Goal: Task Accomplishment & Management: Complete application form

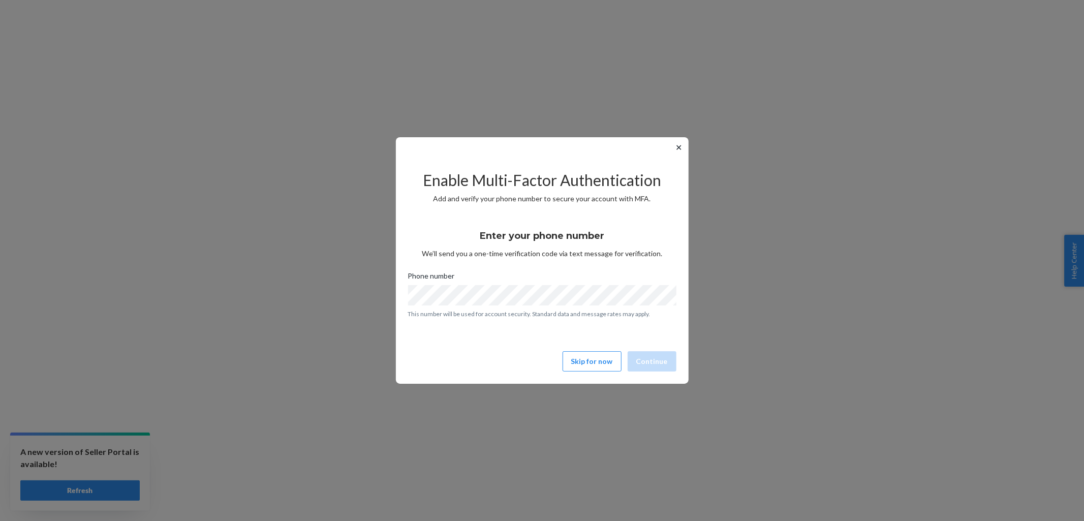
click at [678, 146] on button "✕" at bounding box center [679, 147] width 11 height 12
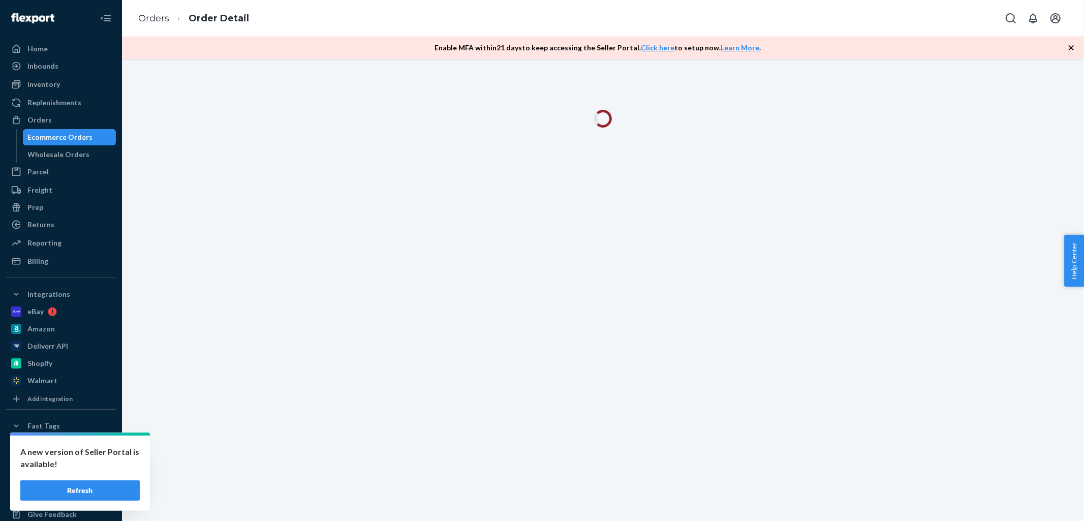
click at [87, 489] on button "Refresh" at bounding box center [79, 490] width 119 height 20
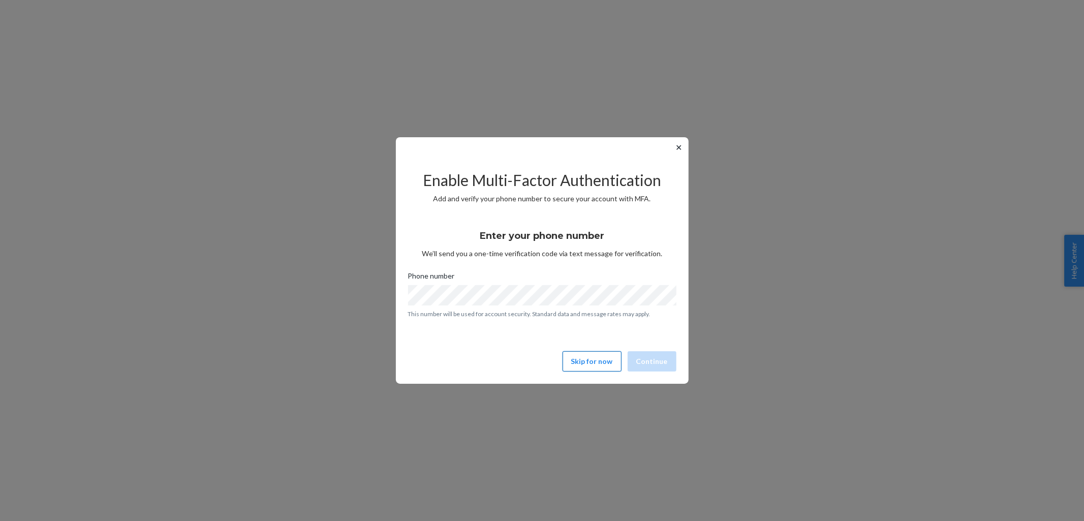
click at [585, 357] on button "Skip for now" at bounding box center [592, 361] width 59 height 20
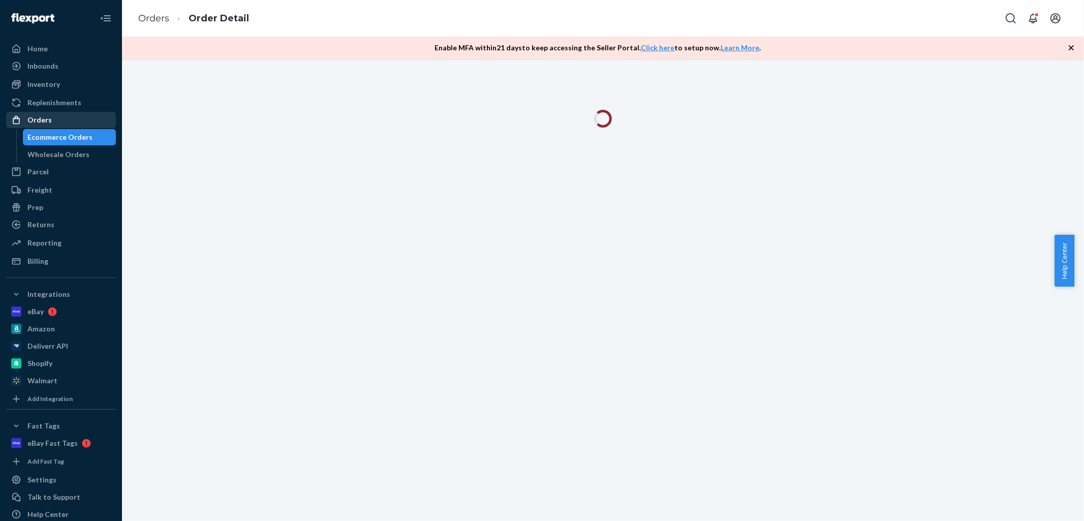
click at [38, 117] on div "Orders" at bounding box center [39, 120] width 24 height 10
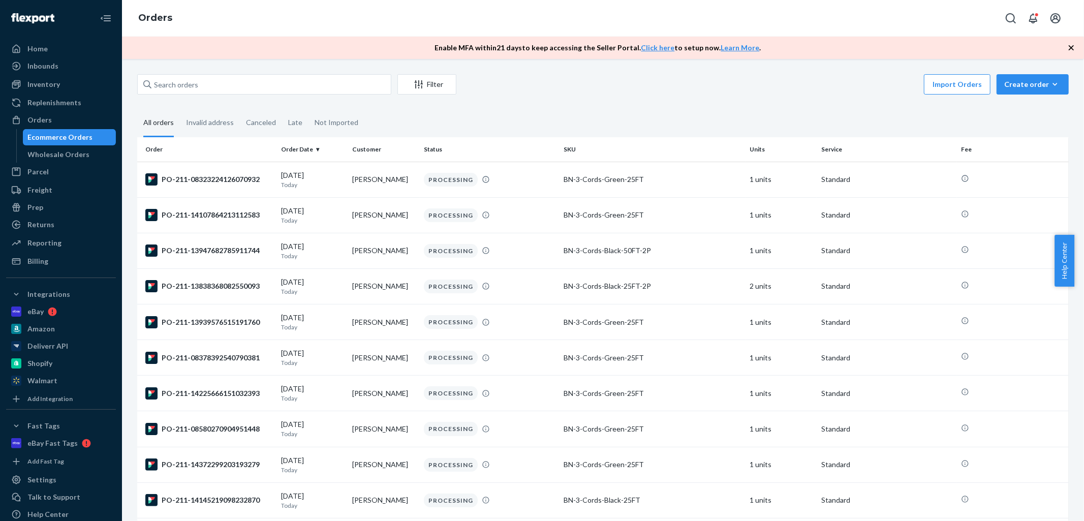
click at [1071, 45] on icon "button" at bounding box center [1071, 48] width 10 height 10
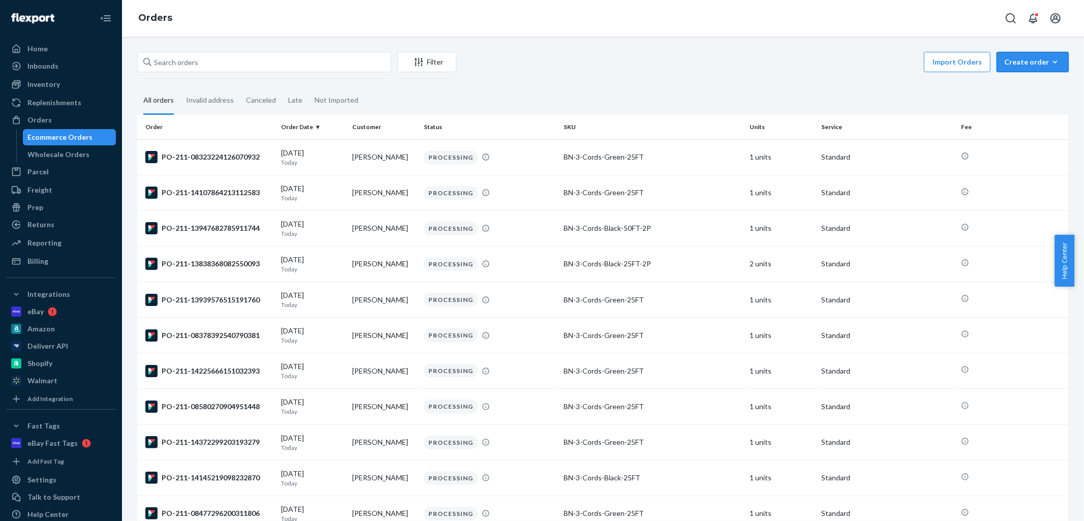
click at [1014, 59] on div "Create order" at bounding box center [1032, 62] width 57 height 10
click at [1023, 85] on span "Ecommerce order" at bounding box center [1038, 86] width 63 height 7
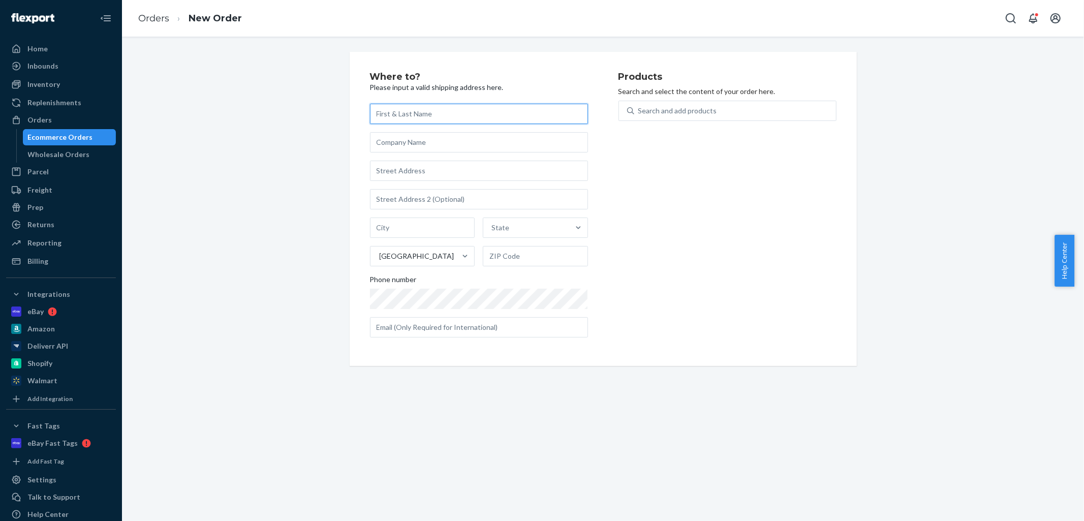
paste input "[PERSON_NAME]"
type input "[PERSON_NAME]"
drag, startPoint x: 408, startPoint y: 168, endPoint x: 493, endPoint y: -47, distance: 231.5
click at [407, 168] on input "text" at bounding box center [479, 171] width 218 height 20
drag, startPoint x: 448, startPoint y: 169, endPoint x: 502, endPoint y: 159, distance: 55.4
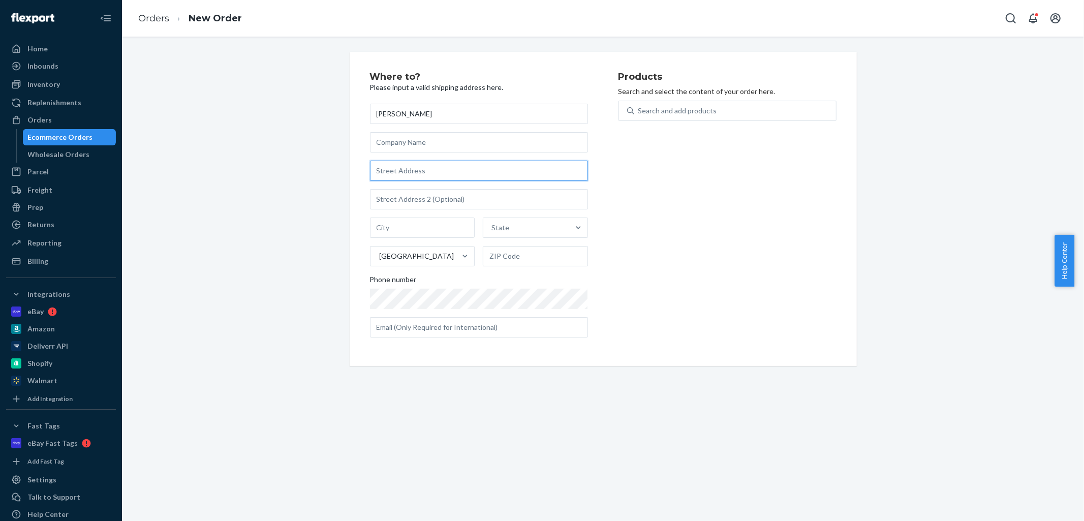
click at [448, 169] on input "text" at bounding box center [479, 171] width 218 height 20
paste input "[STREET_ADDRESS]"
type input "[STREET_ADDRESS]"
click at [399, 230] on input "text" at bounding box center [422, 228] width 105 height 20
paste input "ROANOKE"
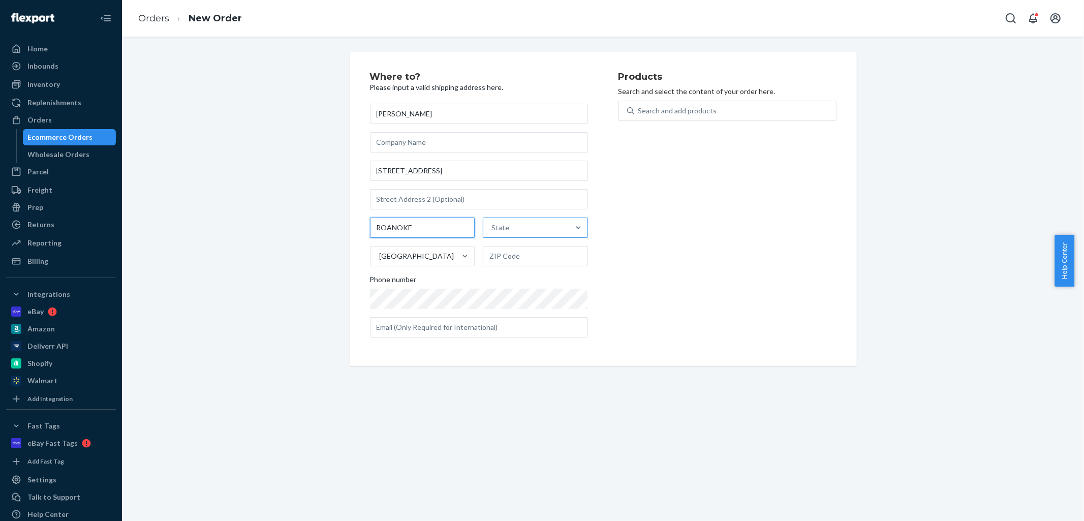
type input "ROANOKE"
click at [510, 229] on div "State" at bounding box center [526, 228] width 86 height 20
click at [492, 229] on input "State" at bounding box center [491, 228] width 1 height 10
type input "va"
click at [517, 291] on div "[US_STATE]" at bounding box center [534, 293] width 103 height 20
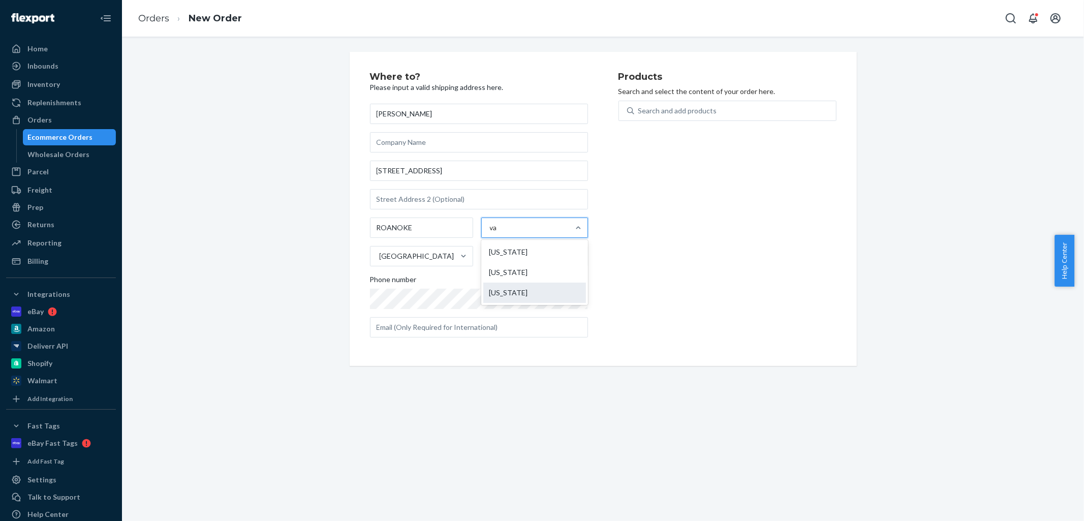
click at [498, 233] on input "va" at bounding box center [494, 228] width 8 height 10
click at [505, 254] on input "text" at bounding box center [535, 256] width 105 height 20
paste input "24019-2042"
type input "24019-2042"
click at [563, 226] on div "[US_STATE]" at bounding box center [526, 228] width 86 height 20
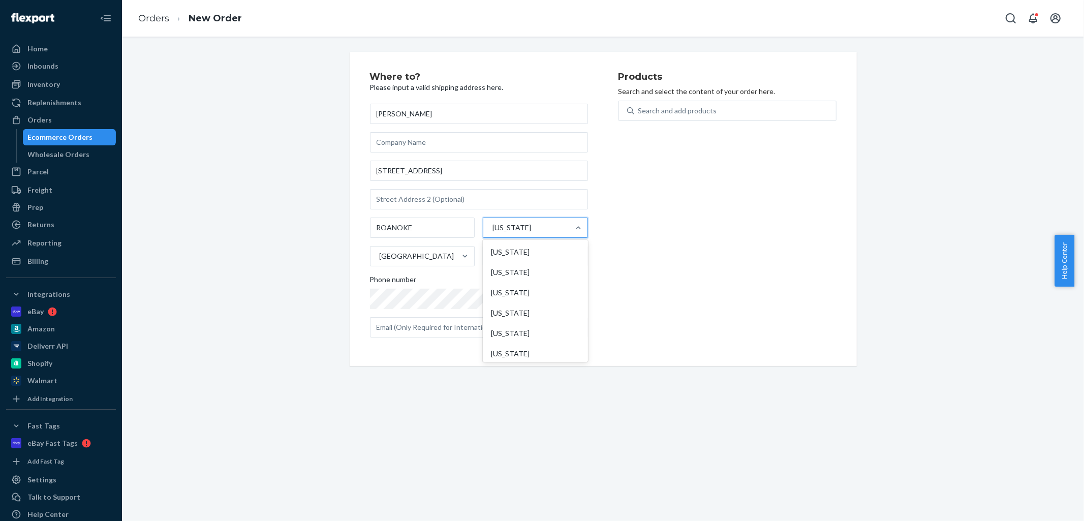
click at [492, 226] on input "option [US_STATE], selected. option [US_STATE] focused, 52 of 59. 59 results av…" at bounding box center [491, 228] width 1 height 10
click at [534, 342] on div "[US_STATE]" at bounding box center [535, 336] width 101 height 20
click at [492, 233] on input "option [US_STATE], selected. option [US_STATE] focused, 52 of 59. 59 results av…" at bounding box center [491, 228] width 1 height 10
click at [686, 112] on div "Search and add products" at bounding box center [677, 111] width 79 height 10
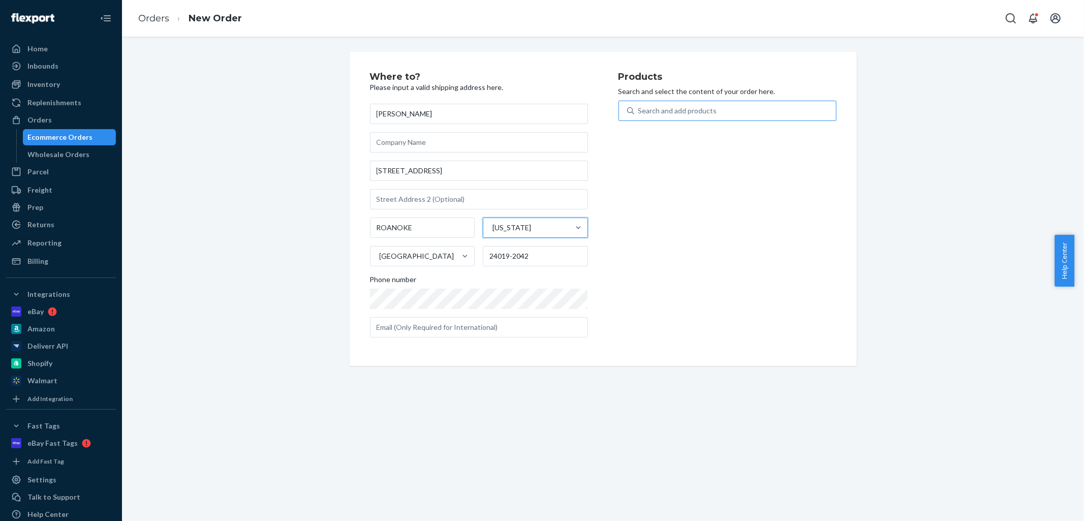
click at [639, 112] on input "Search and add products" at bounding box center [638, 111] width 1 height 10
paste input "Dimmer"
type input "Dimmer"
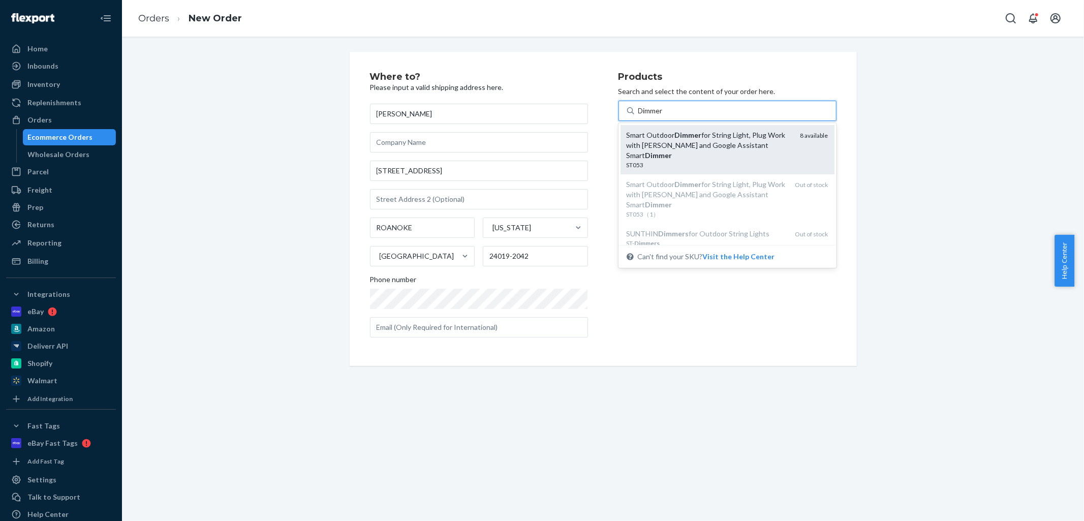
click at [691, 156] on div "Smart Outdoor Dimmer for String Light, Plug Work with Alexa and Google Assistan…" at bounding box center [710, 145] width 166 height 30
click at [665, 116] on input "Dimmer" at bounding box center [651, 111] width 26 height 10
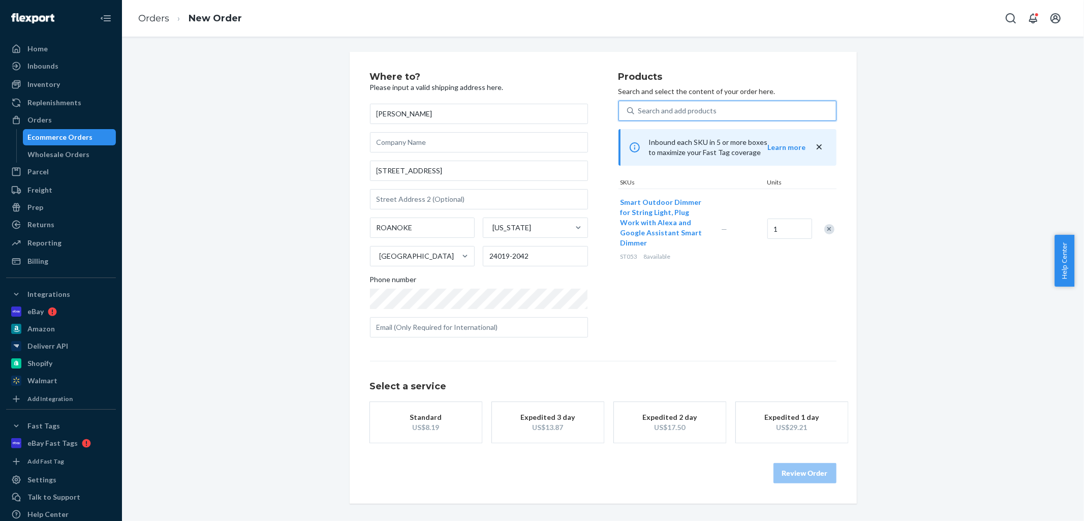
click at [396, 427] on div "US$8.19" at bounding box center [425, 427] width 81 height 10
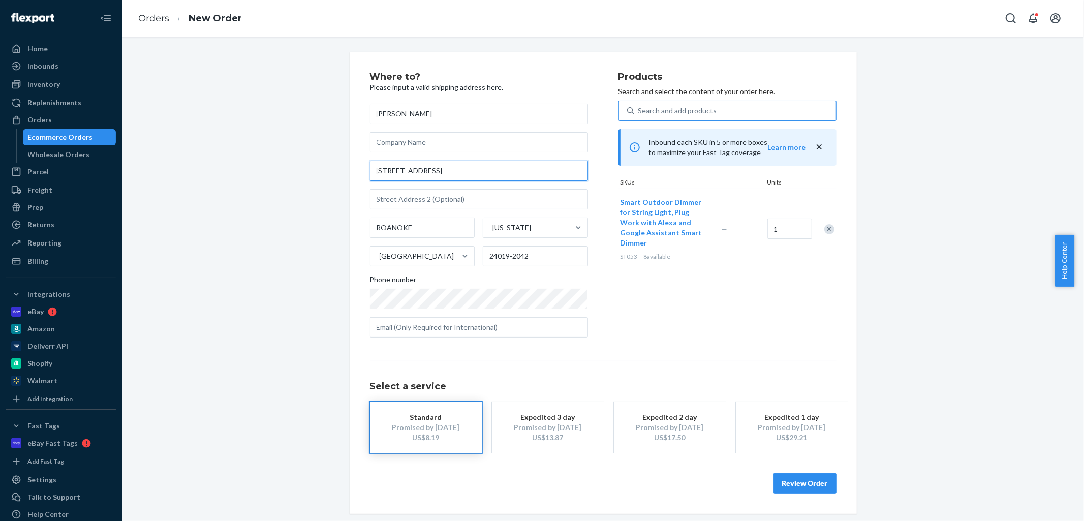
click at [474, 164] on input "[STREET_ADDRESS]" at bounding box center [479, 171] width 218 height 20
type input "[STREET_ADDRESS]"
click at [336, 181] on div "Where to? Please input a valid shipping address here. [PERSON_NAME] [STREET_ADD…" at bounding box center [603, 283] width 947 height 462
click at [796, 483] on button "Review Order" at bounding box center [805, 483] width 63 height 20
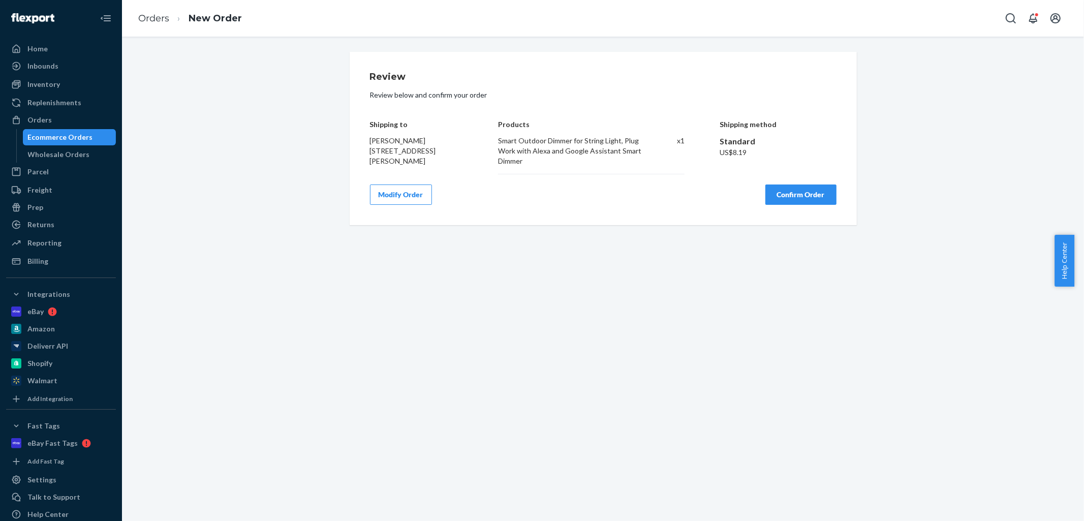
click at [795, 194] on button "Confirm Order" at bounding box center [800, 194] width 71 height 20
